Goal: Task Accomplishment & Management: Complete application form

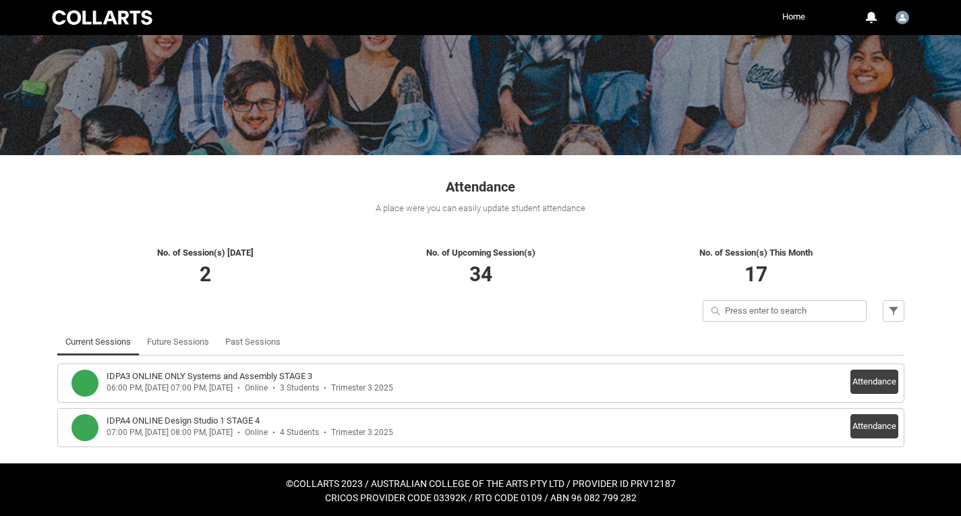
scroll to position [99, 0]
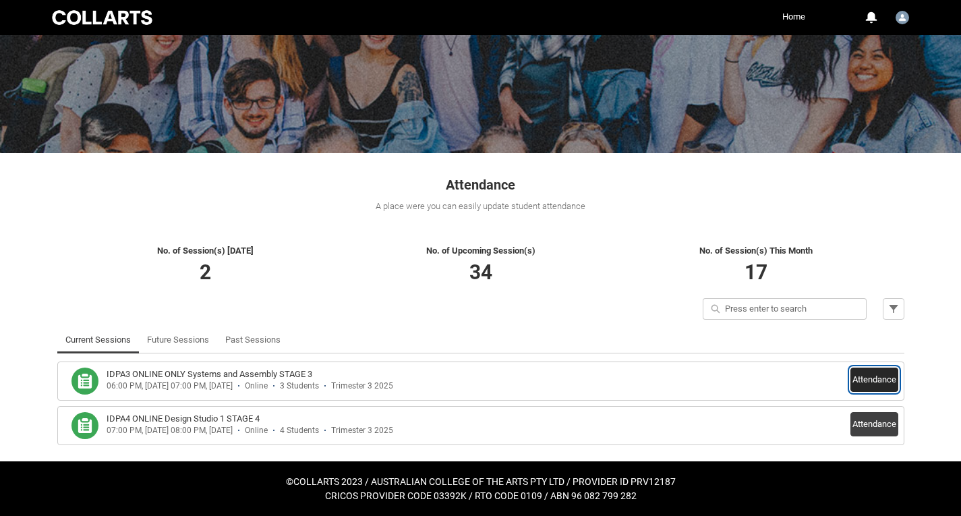
click at [878, 376] on button "Attendance" at bounding box center [875, 380] width 48 height 24
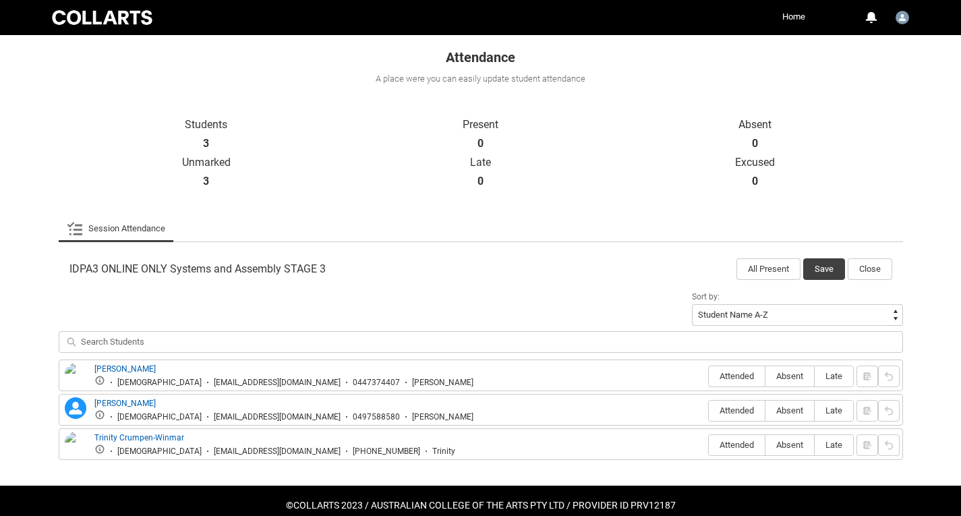
scroll to position [250, 0]
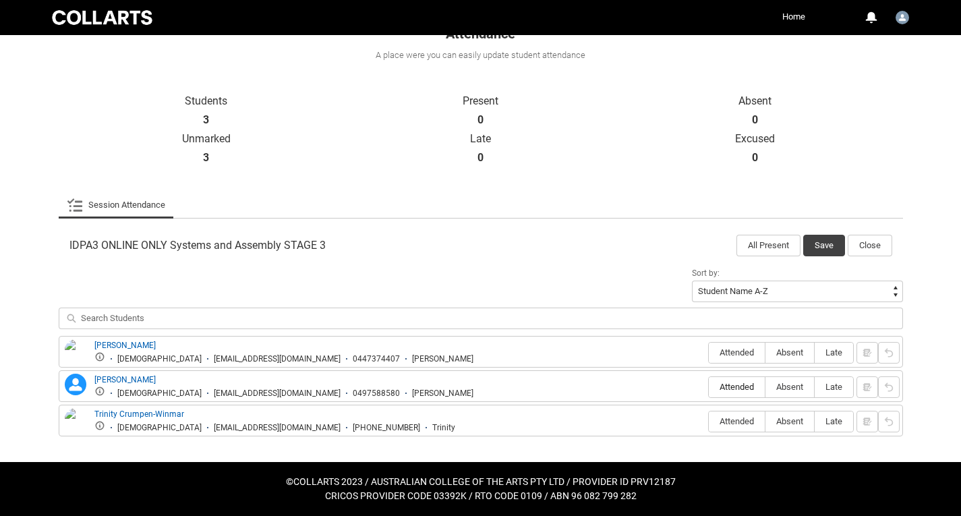
click at [723, 384] on span "Attended" at bounding box center [737, 387] width 56 height 10
click at [709, 387] on input "Attended" at bounding box center [708, 387] width 1 height 1
type lightning-radio-group "Attended"
radio input "true"
click at [781, 423] on span "Absent" at bounding box center [790, 421] width 49 height 10
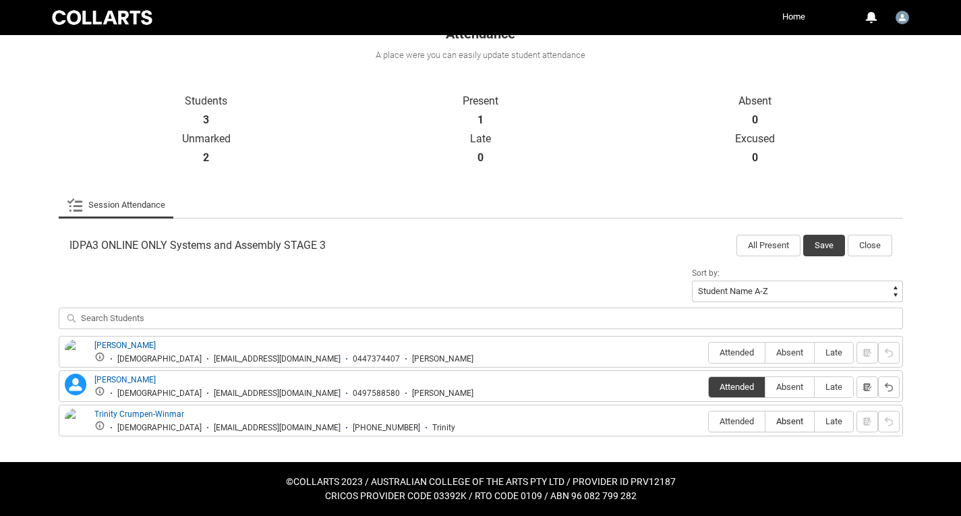
click at [766, 422] on input "Absent" at bounding box center [765, 421] width 1 height 1
type lightning-radio-group "Absent"
radio input "true"
drag, startPoint x: 182, startPoint y: 374, endPoint x: 95, endPoint y: 379, distance: 87.1
click at [95, 379] on div "Natalie Holian-Milner Female nholian.20241986@mycollarts.edu.au 0497588580 Nata…" at bounding box center [283, 386] width 379 height 25
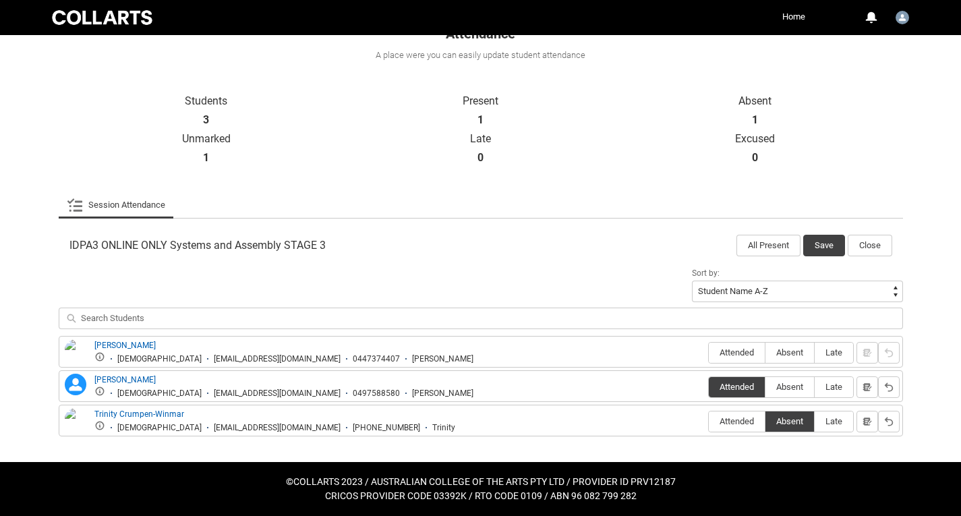
click at [522, 261] on article "IDPA3 ONLINE ONLY Systems and Assembly STAGE 3 All Present Save Close Sort by: …" at bounding box center [481, 332] width 845 height 210
click at [286, 273] on div "Sort by: Student Name A-Z Student Name Z-A Student Last Name A-Z Student Last N…" at bounding box center [481, 300] width 845 height 72
click at [782, 355] on span "Absent" at bounding box center [790, 352] width 49 height 10
click at [766, 353] on input "Absent" at bounding box center [765, 352] width 1 height 1
type lightning-radio-group "Absent"
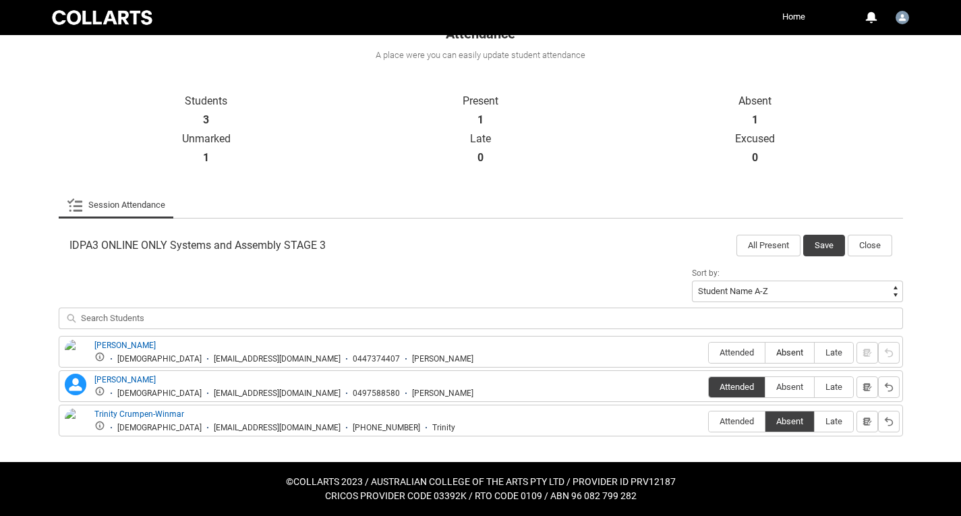
radio input "true"
click at [828, 248] on button "Save" at bounding box center [825, 246] width 42 height 22
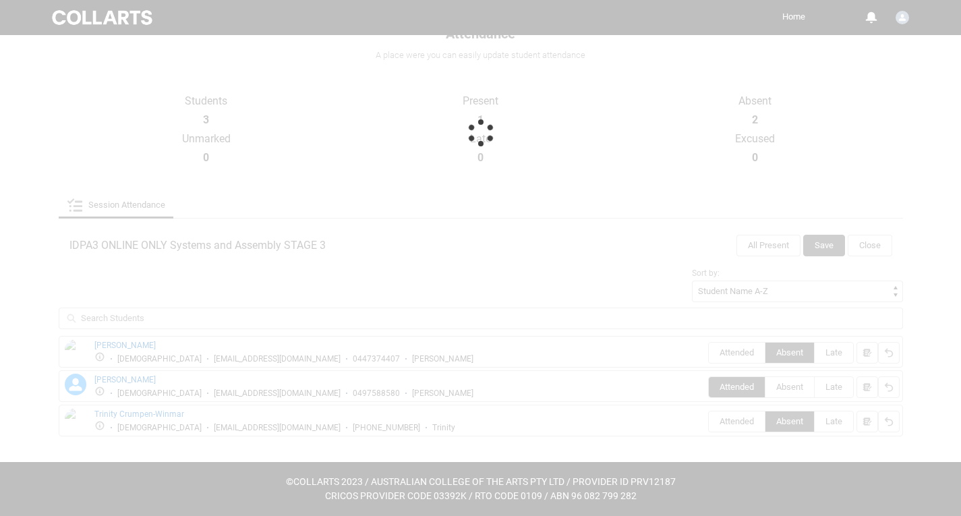
scroll to position [99, 0]
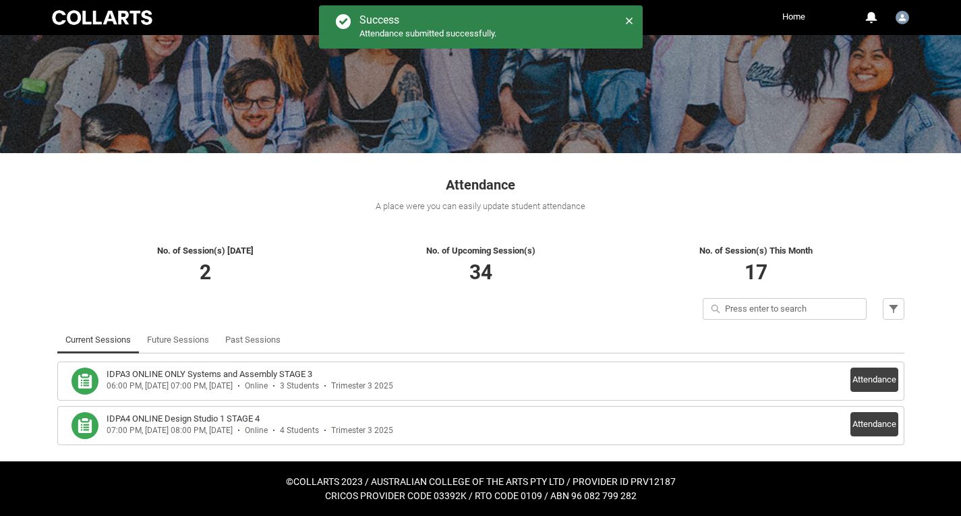
click at [569, 323] on div "Quick search Filter" at bounding box center [481, 312] width 864 height 28
click at [283, 343] on li "Past Sessions" at bounding box center [253, 340] width 72 height 27
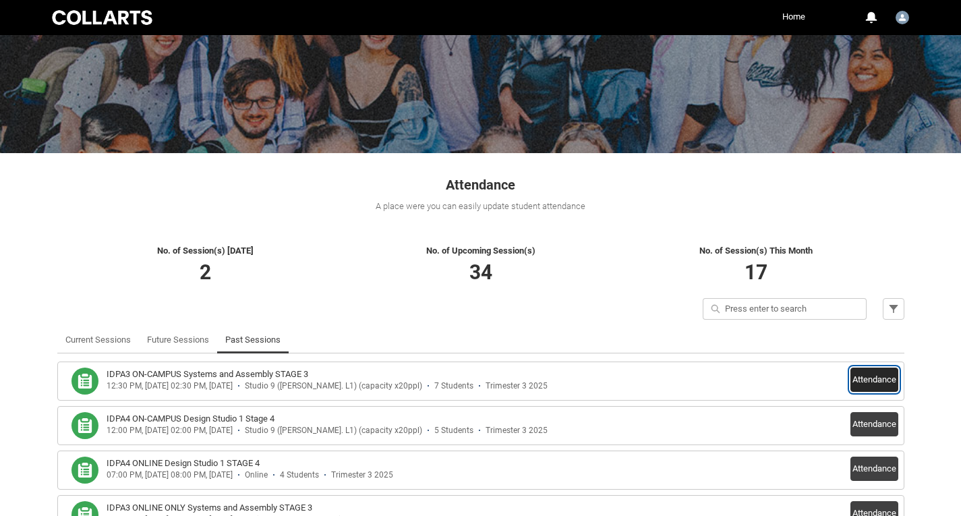
click at [874, 380] on button "Attendance" at bounding box center [875, 380] width 48 height 24
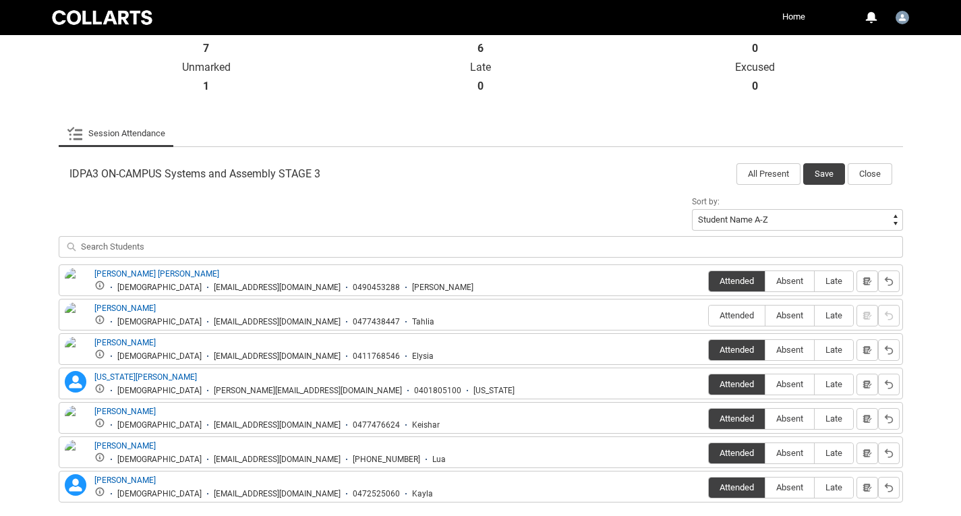
scroll to position [389, 0]
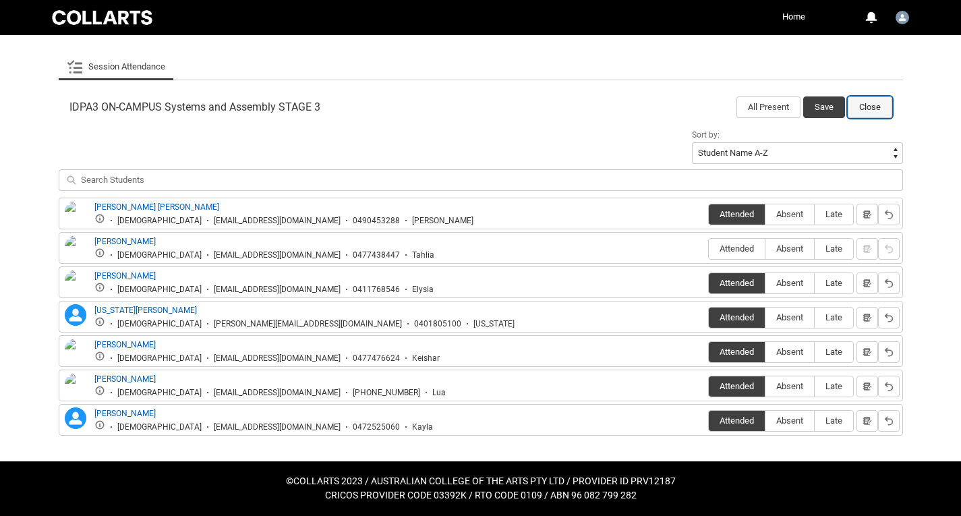
click at [868, 113] on button "Close" at bounding box center [870, 107] width 45 height 22
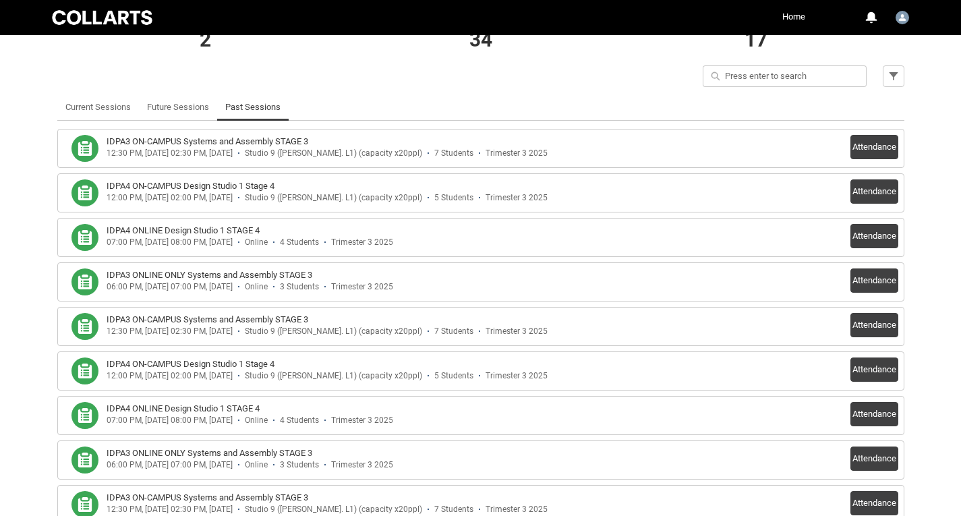
scroll to position [332, 0]
click at [854, 281] on button "Attendance" at bounding box center [875, 281] width 48 height 24
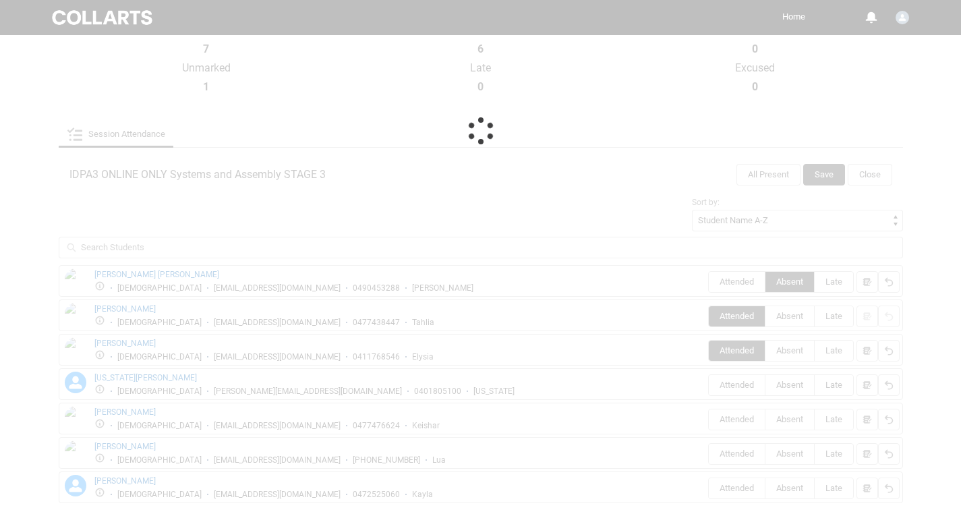
scroll to position [250, 0]
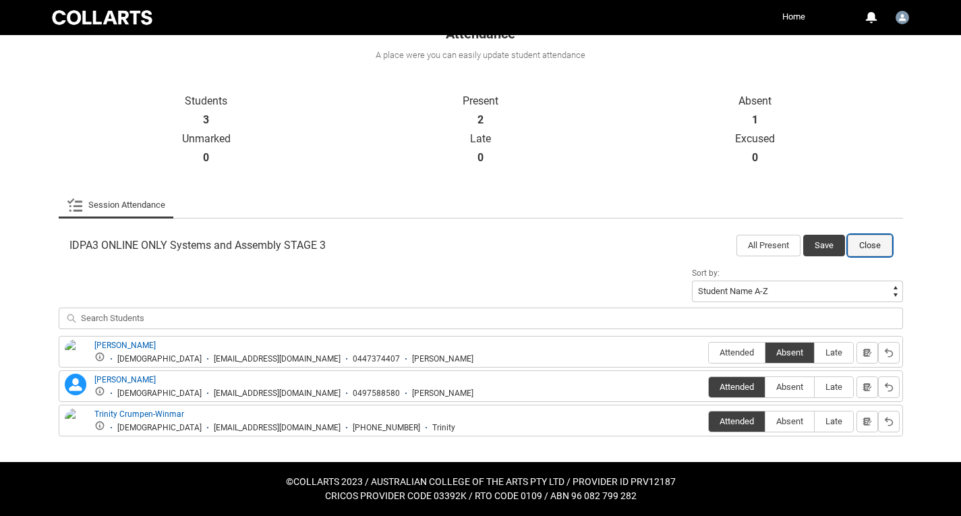
click at [874, 245] on button "Close" at bounding box center [870, 246] width 45 height 22
